Goal: Navigation & Orientation: Find specific page/section

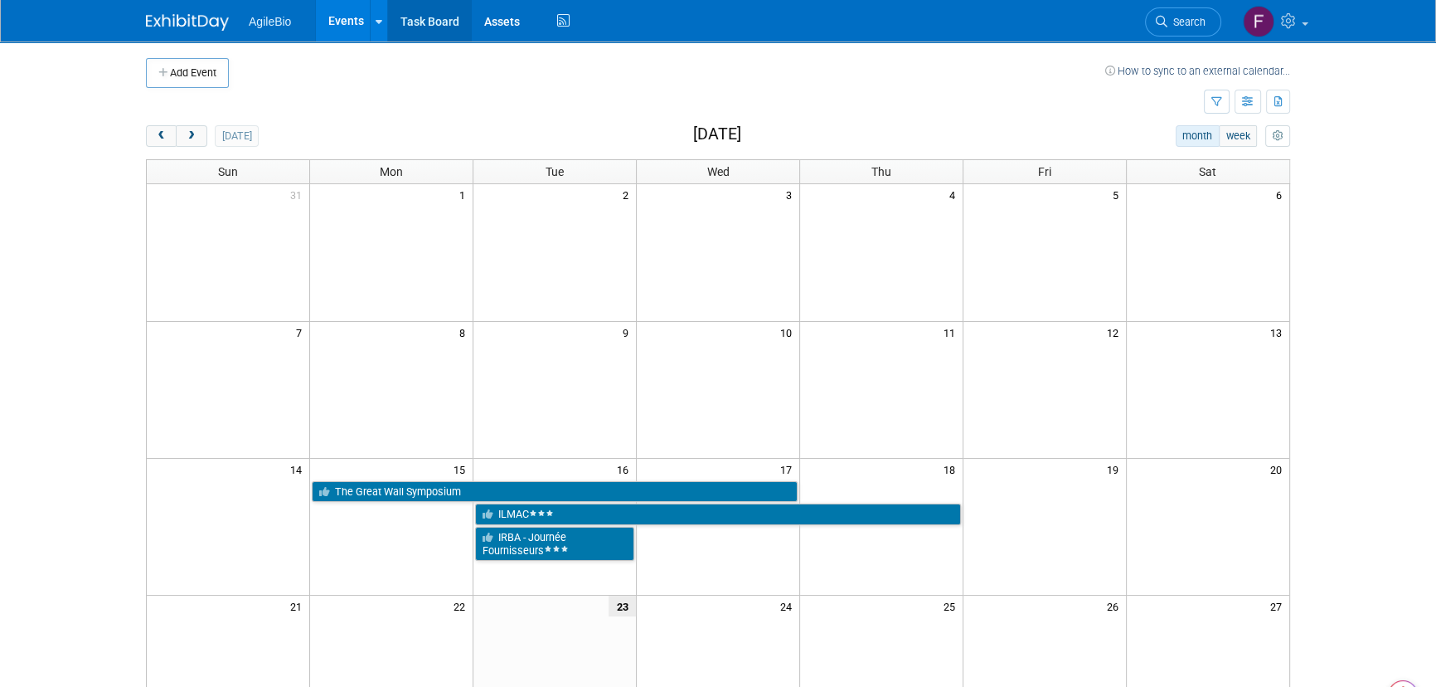
click at [422, 25] on link "Task Board" at bounding box center [430, 20] width 84 height 41
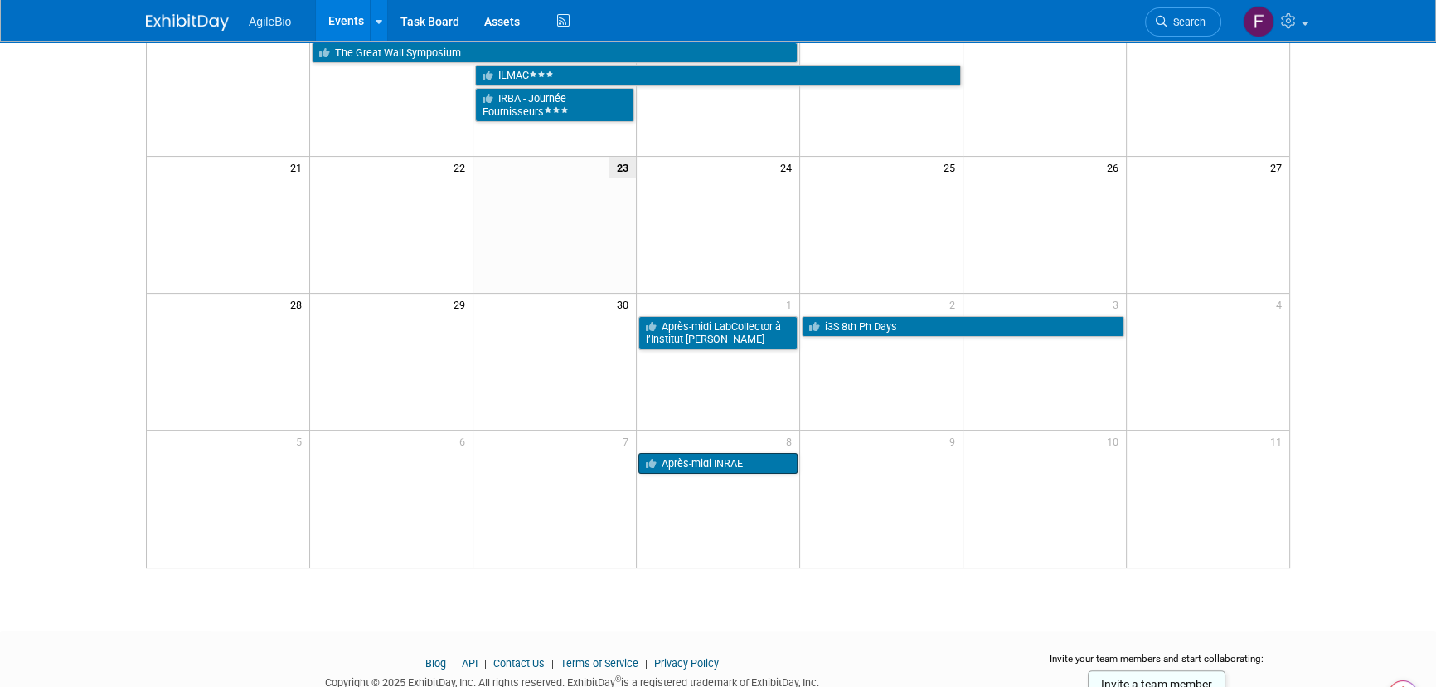
scroll to position [438, 0]
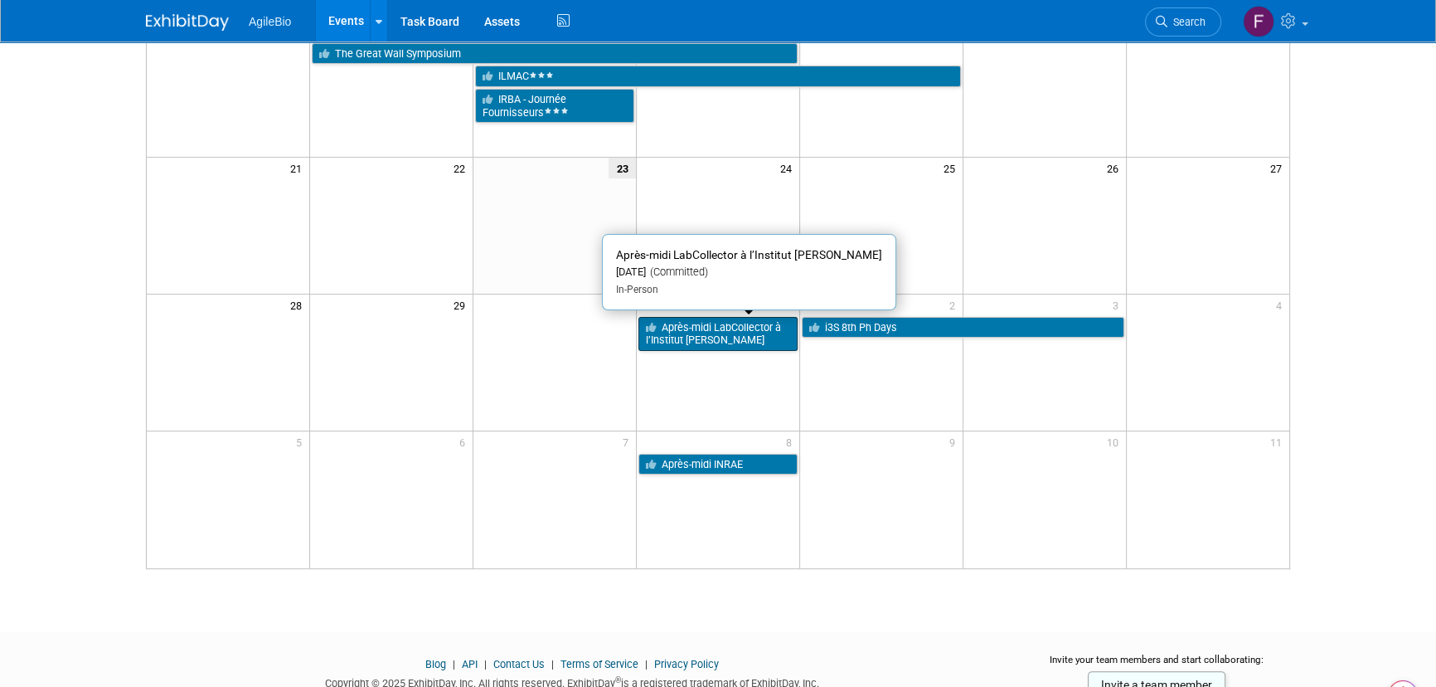
click at [724, 331] on link "Après-midi LabCollector à l’Institut Curie" at bounding box center [718, 334] width 159 height 34
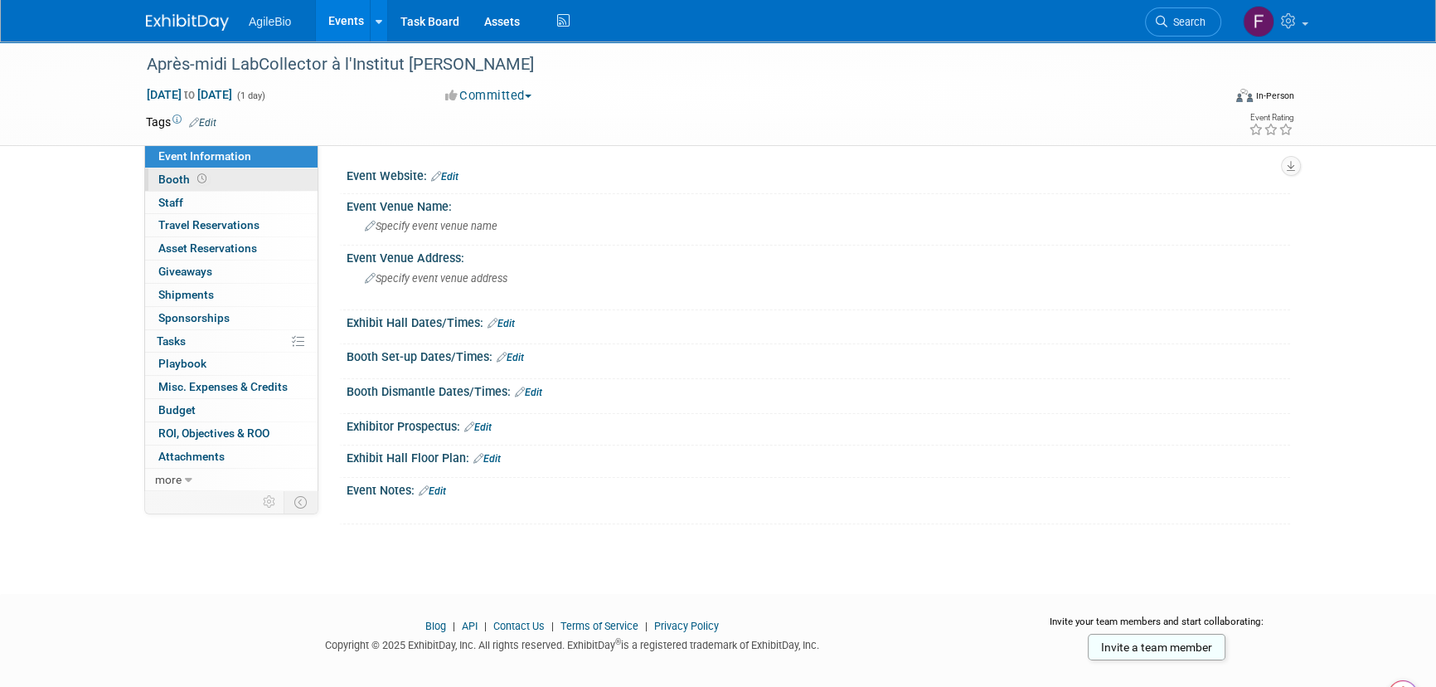
click at [249, 177] on link "Booth" at bounding box center [231, 179] width 172 height 22
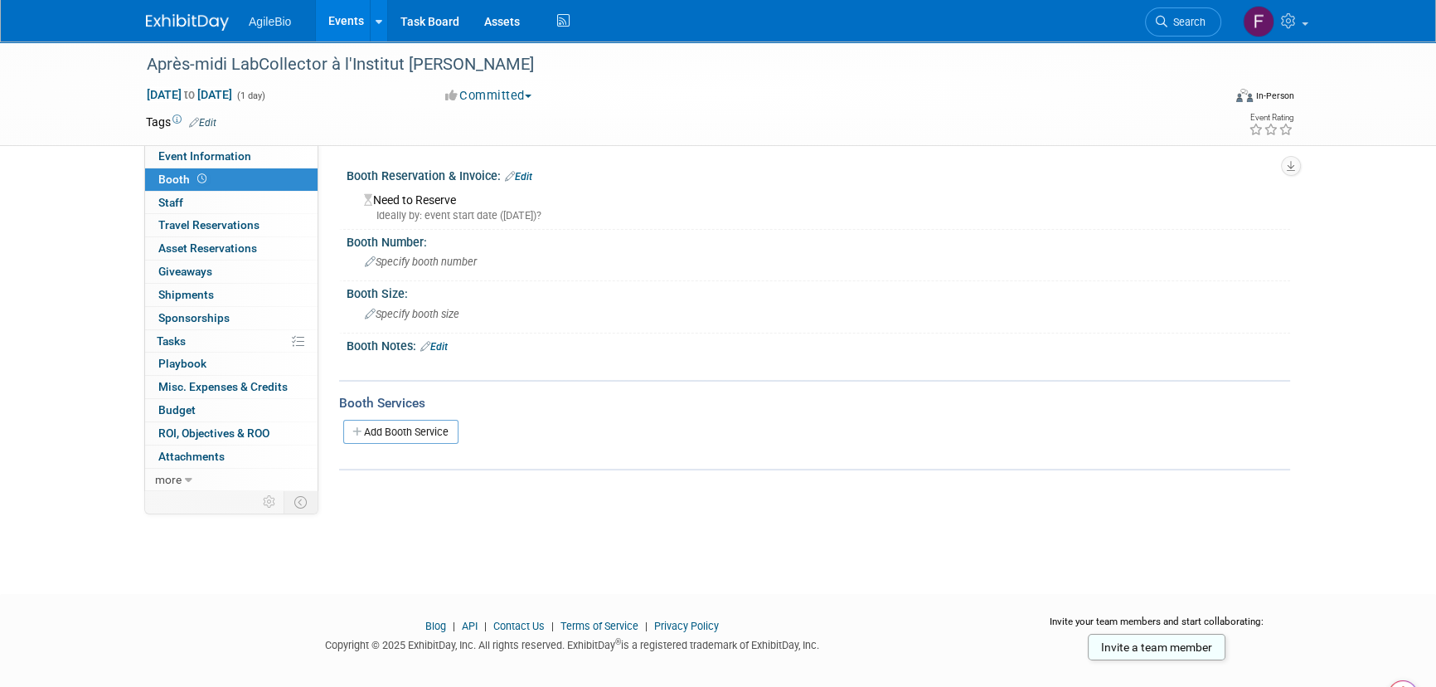
click at [348, 3] on link "Events" at bounding box center [346, 20] width 61 height 41
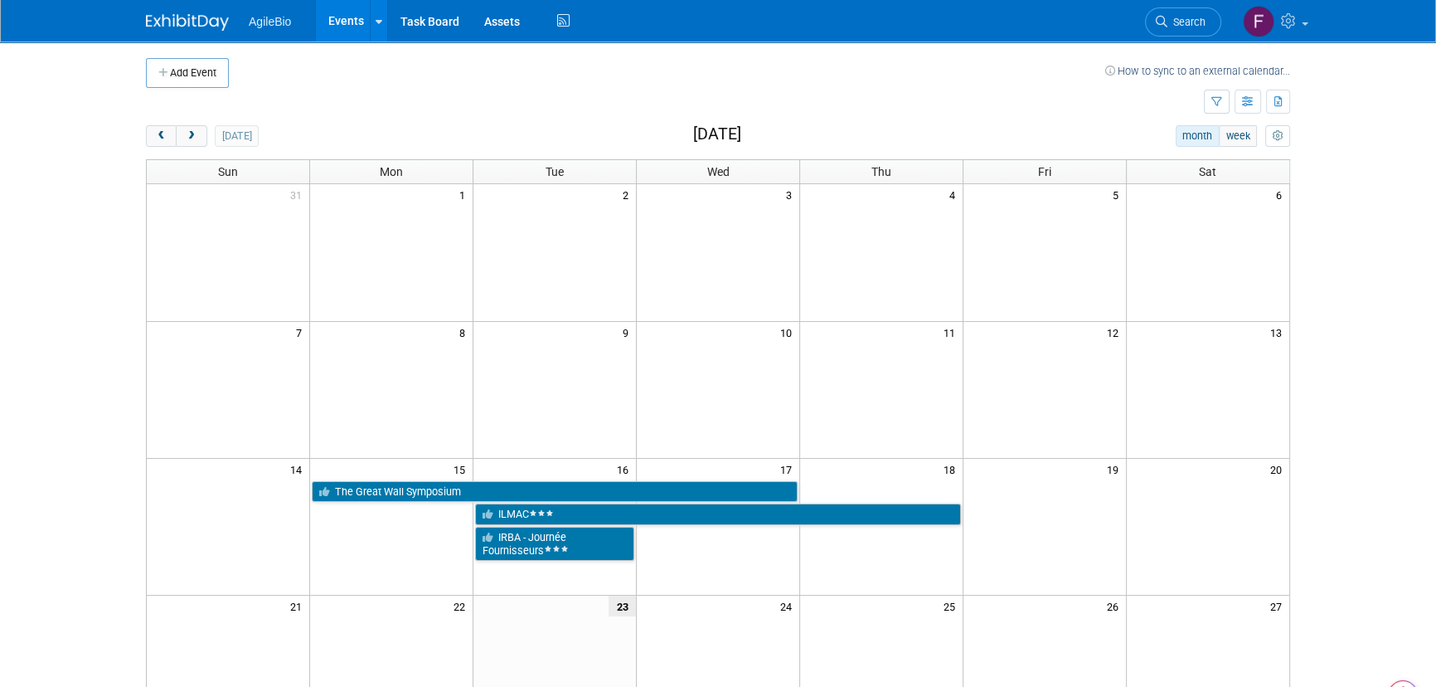
click at [356, 5] on link "Events" at bounding box center [346, 20] width 61 height 41
click at [186, 126] on button "next" at bounding box center [191, 136] width 31 height 22
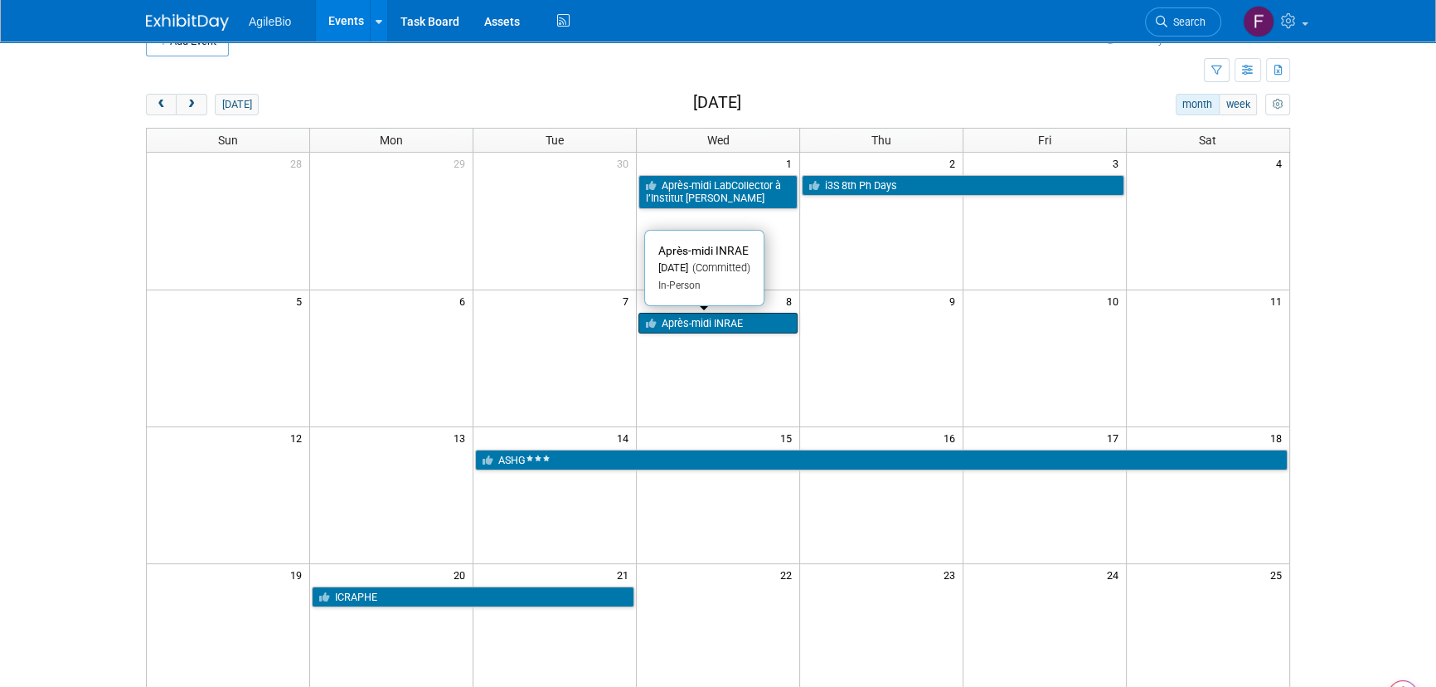
scroll to position [29, 0]
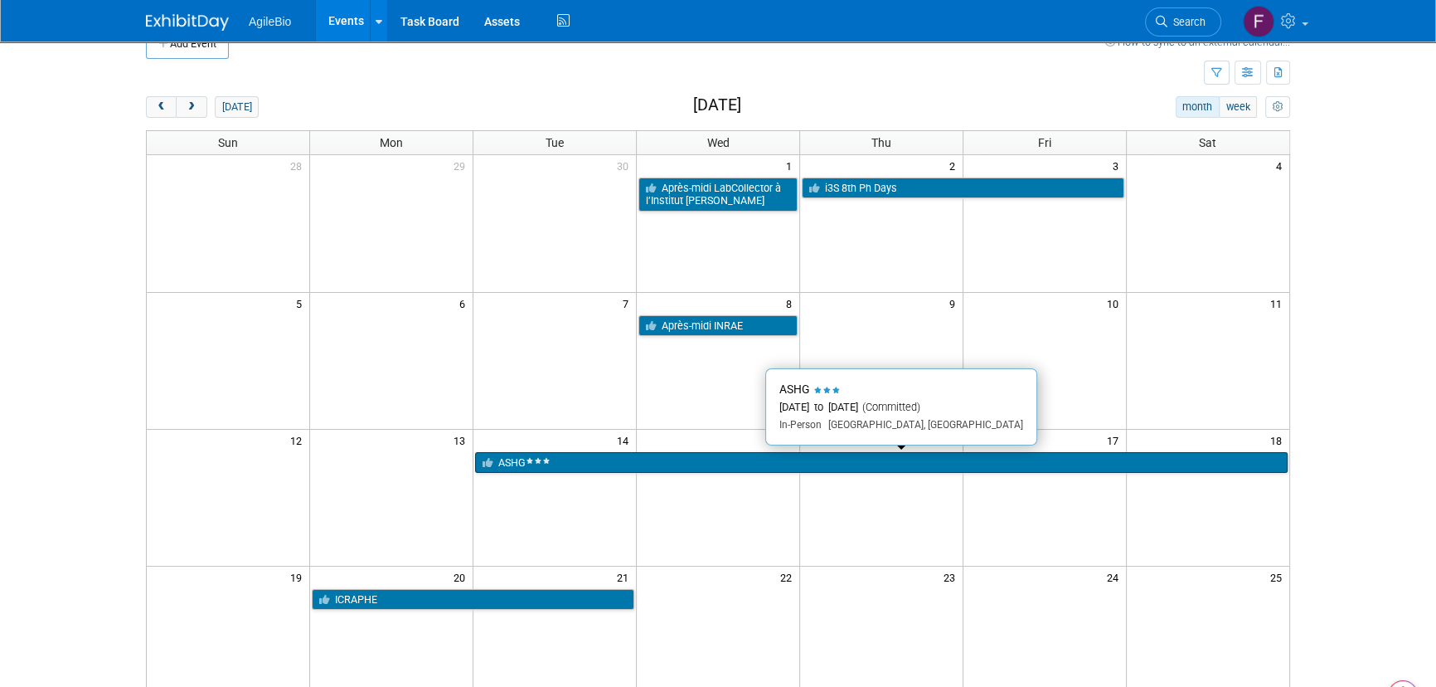
click at [841, 452] on link "ASHG" at bounding box center [881, 463] width 813 height 22
